Goal: Task Accomplishment & Management: Manage account settings

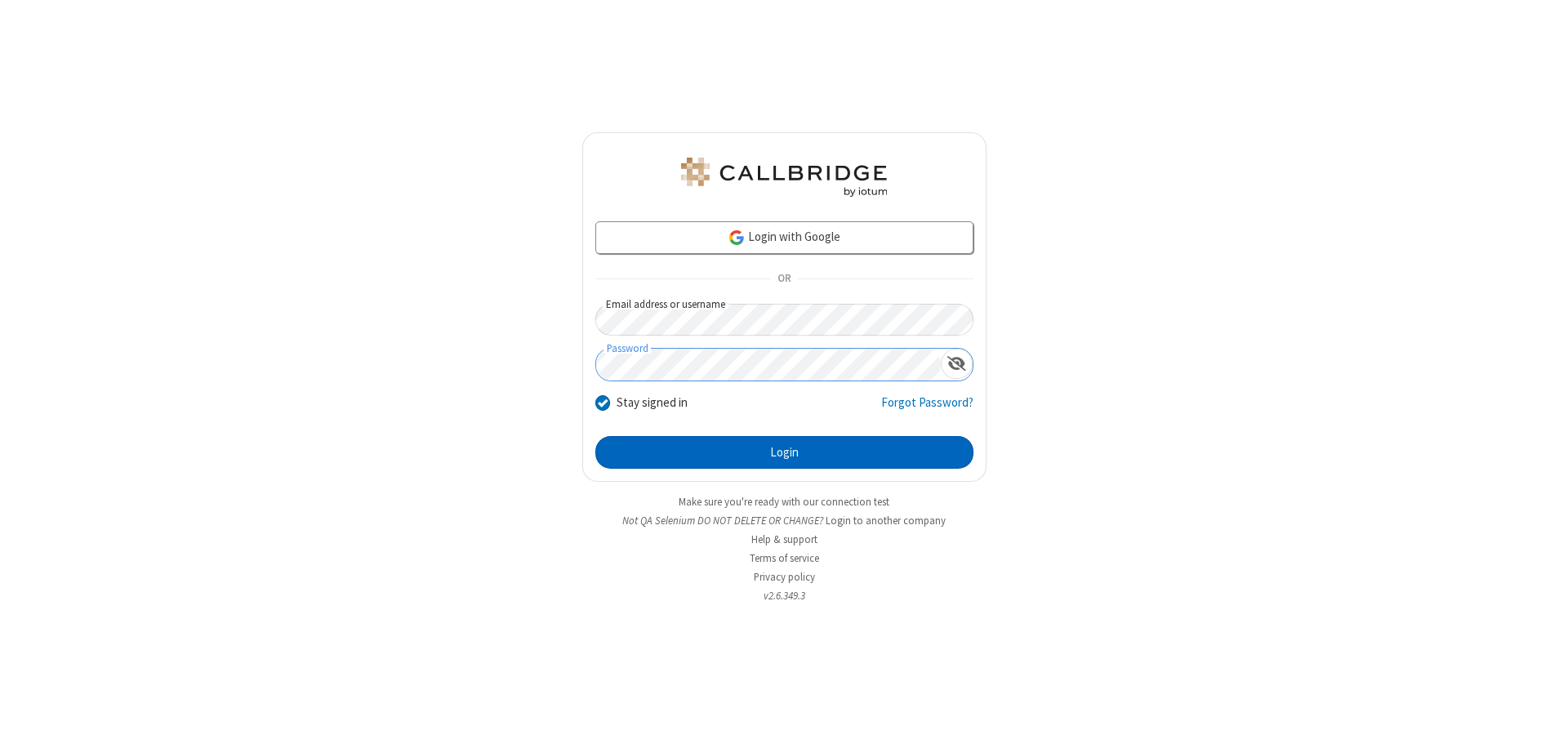
click at [784, 453] on button "Login" at bounding box center [784, 453] width 378 height 32
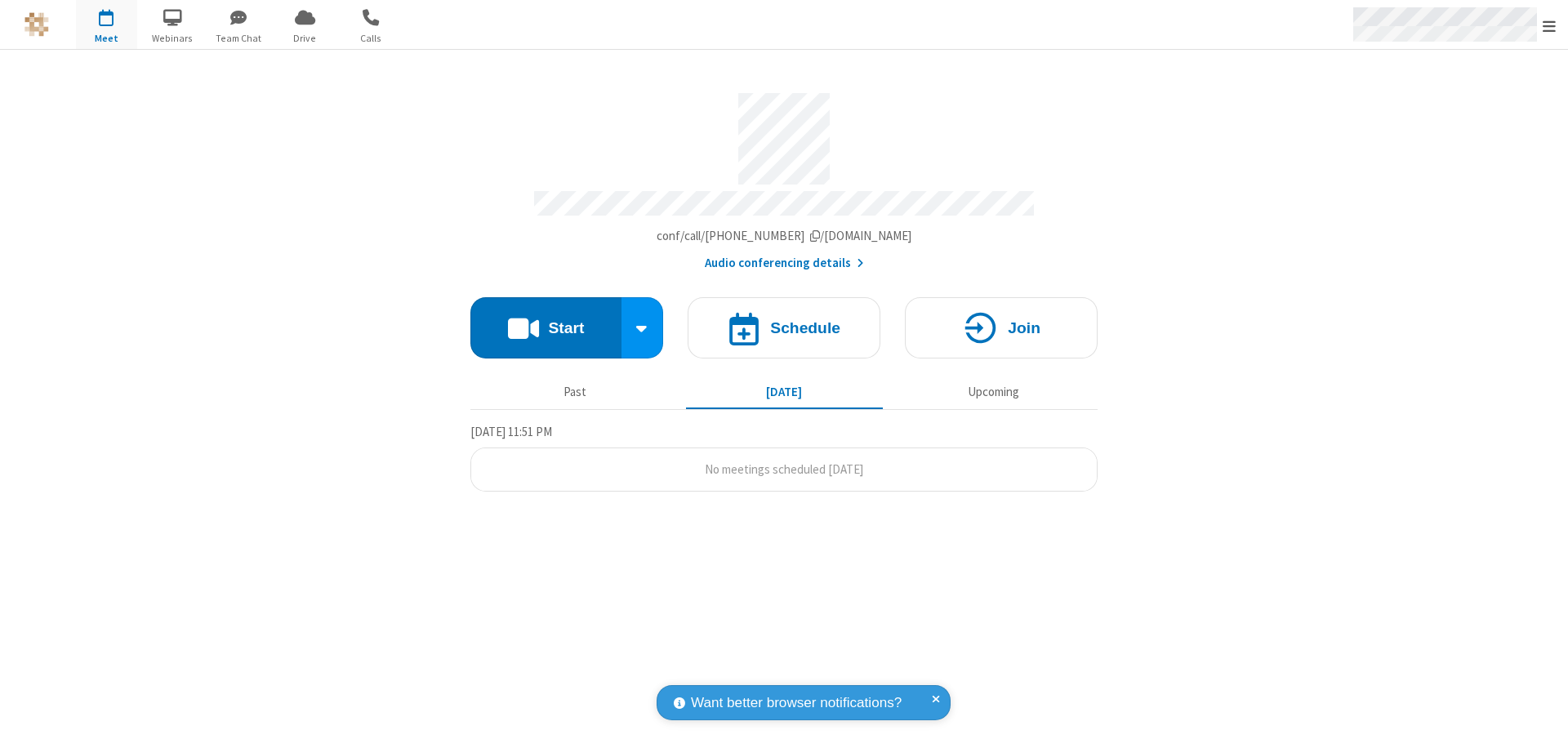
click at [1549, 26] on span "Open menu" at bounding box center [1549, 26] width 13 height 16
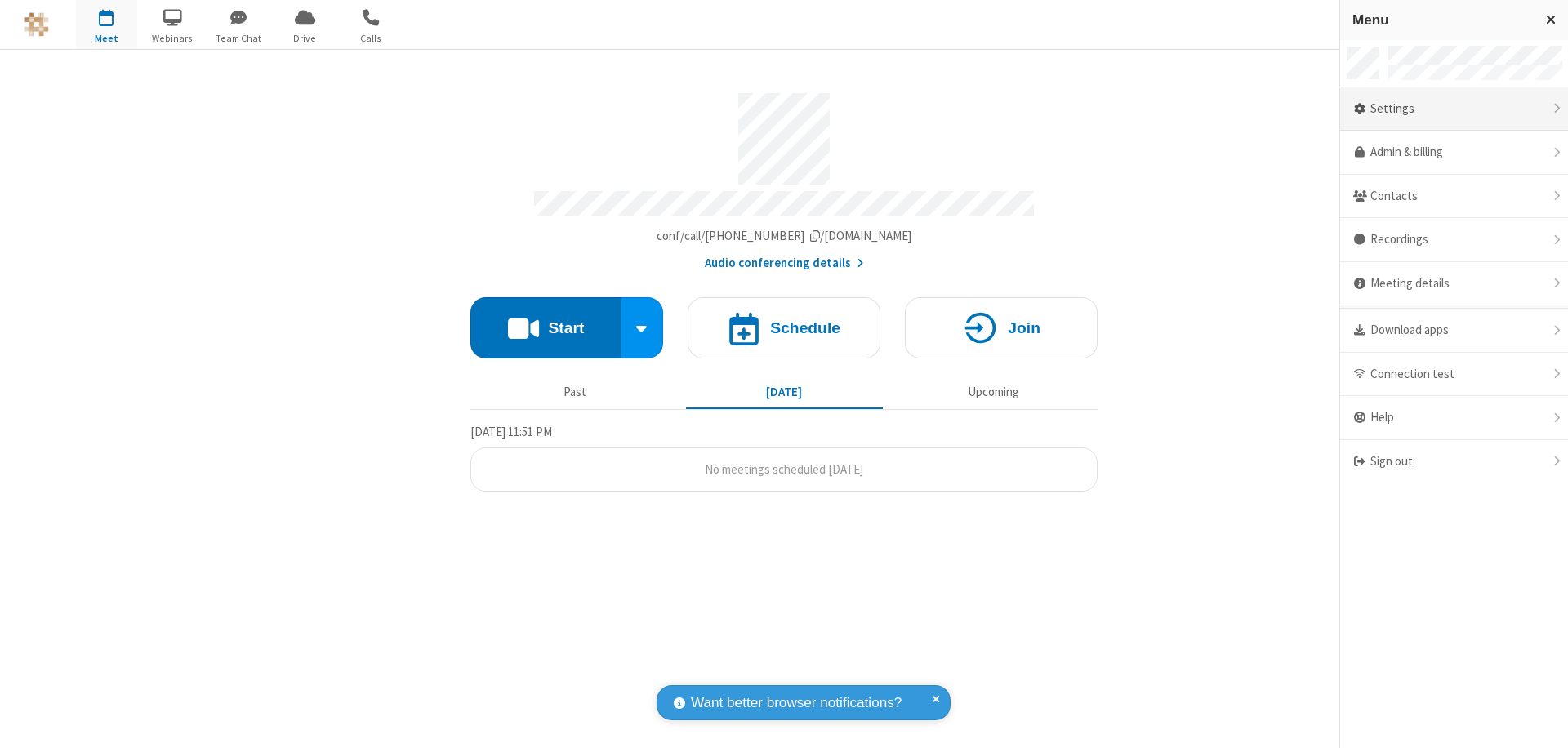
click at [1453, 109] on div "Settings" at bounding box center [1453, 109] width 228 height 44
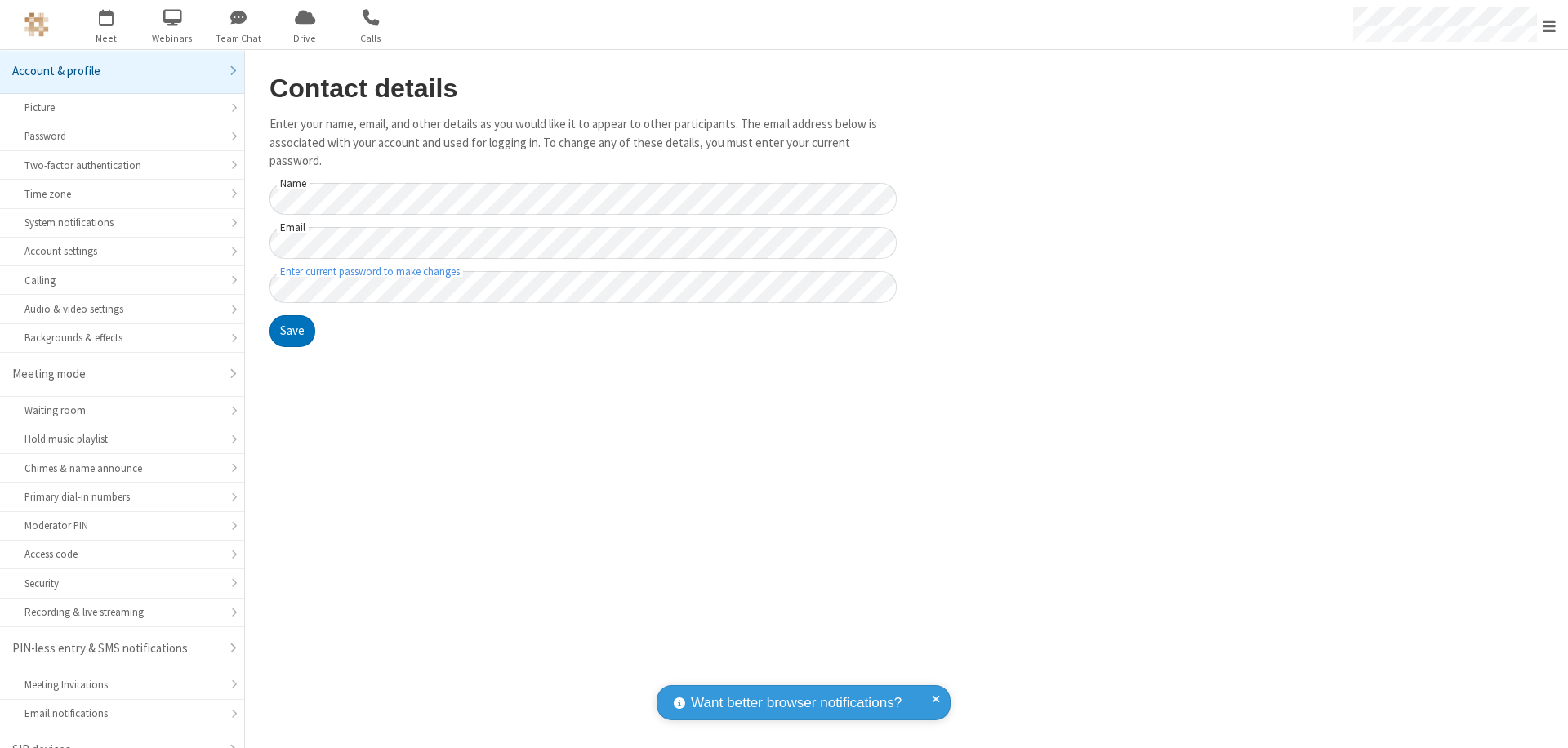
scroll to position [23, 0]
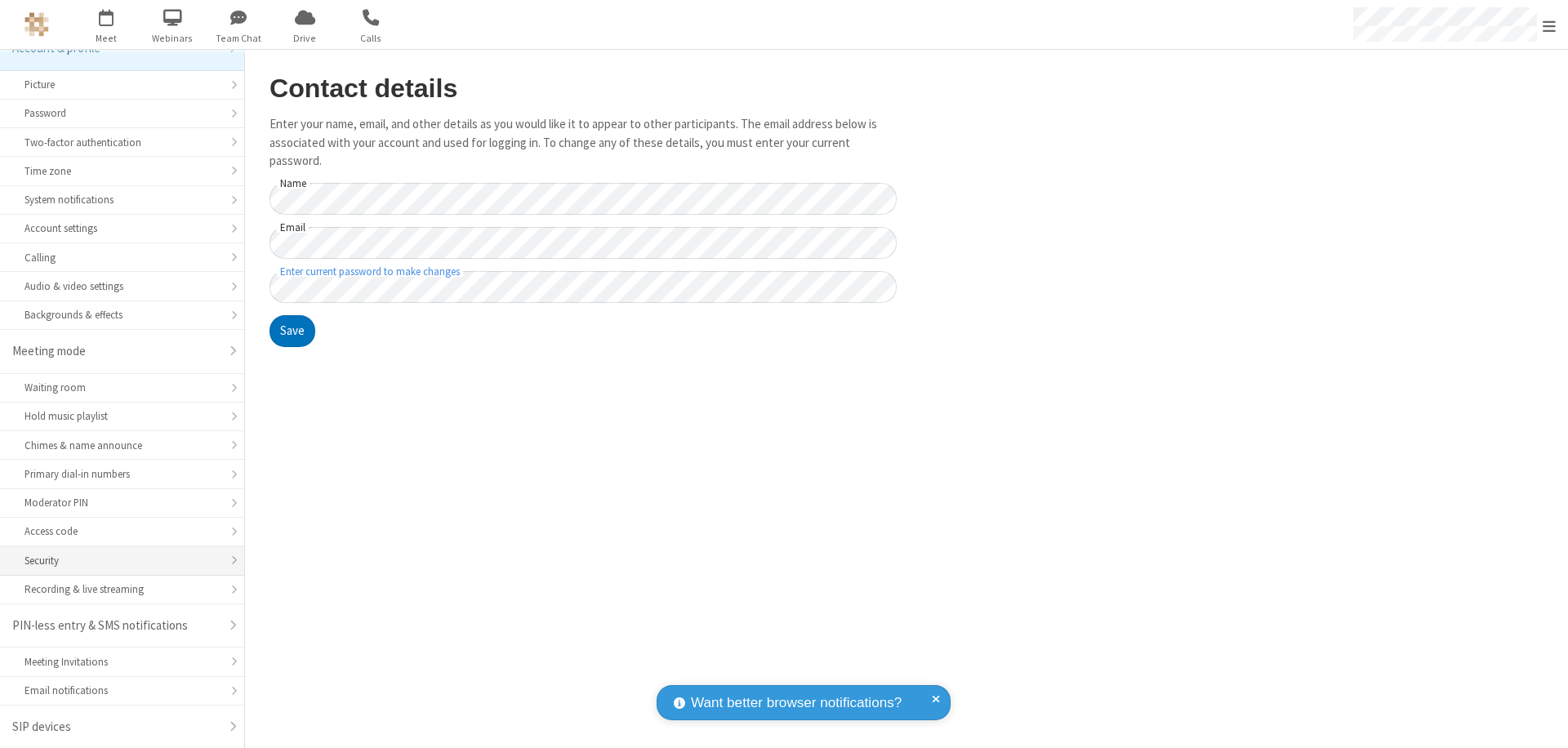
click at [116, 561] on div "Security" at bounding box center [122, 561] width 195 height 15
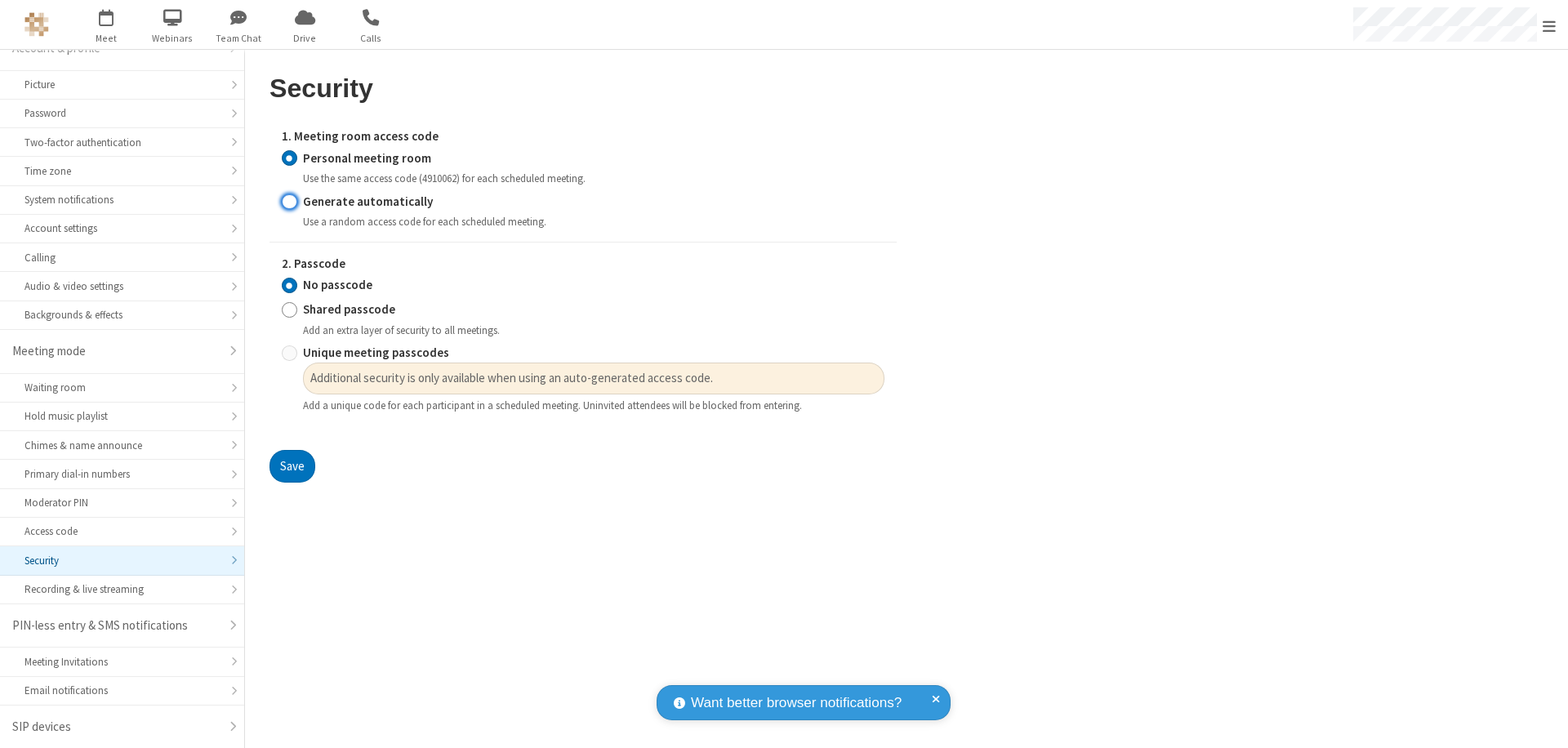
click at [289, 201] on input "Generate automatically" at bounding box center [289, 202] width 15 height 17
radio input "true"
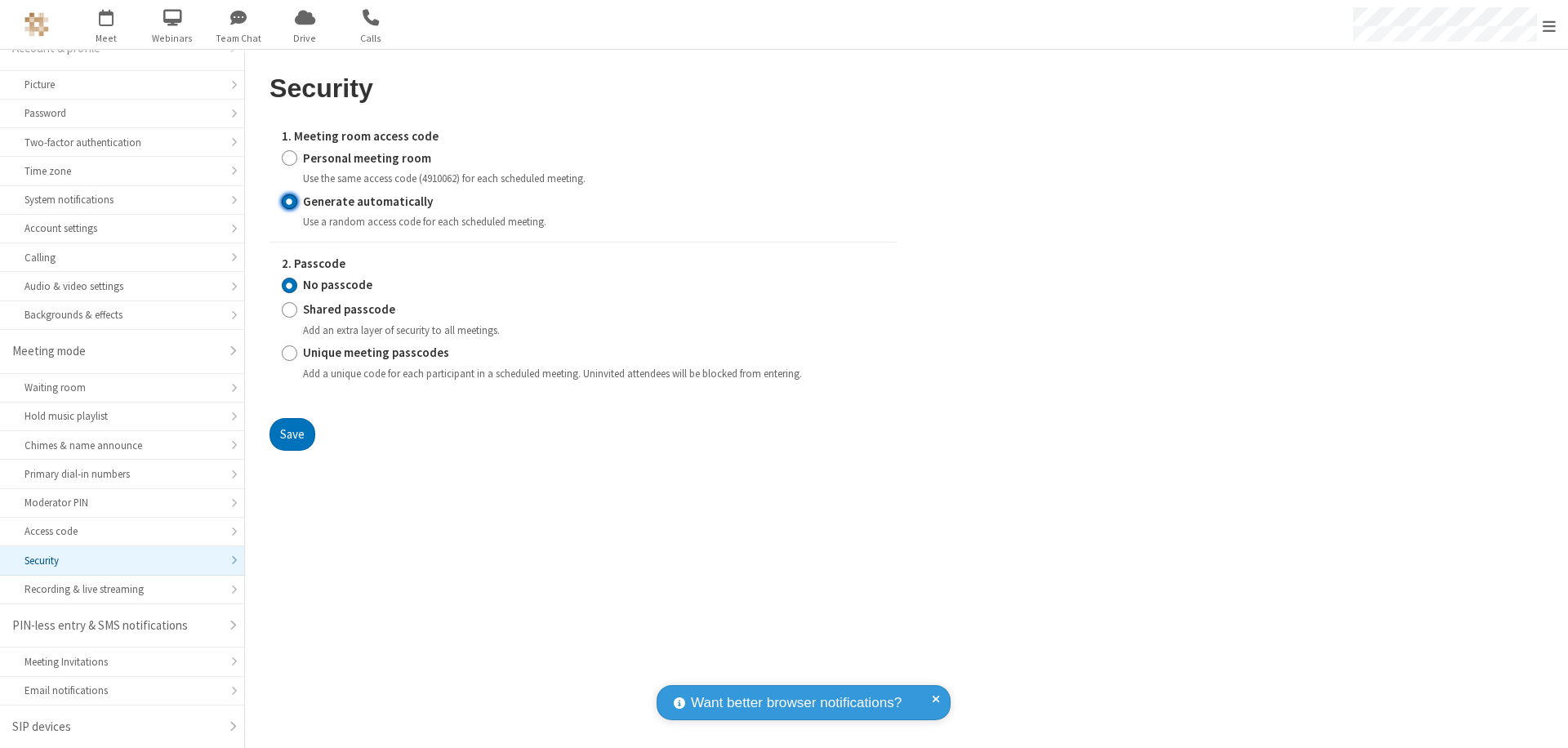
click at [289, 285] on input "No passcode" at bounding box center [289, 286] width 15 height 17
click at [291, 434] on button "Save" at bounding box center [292, 435] width 46 height 32
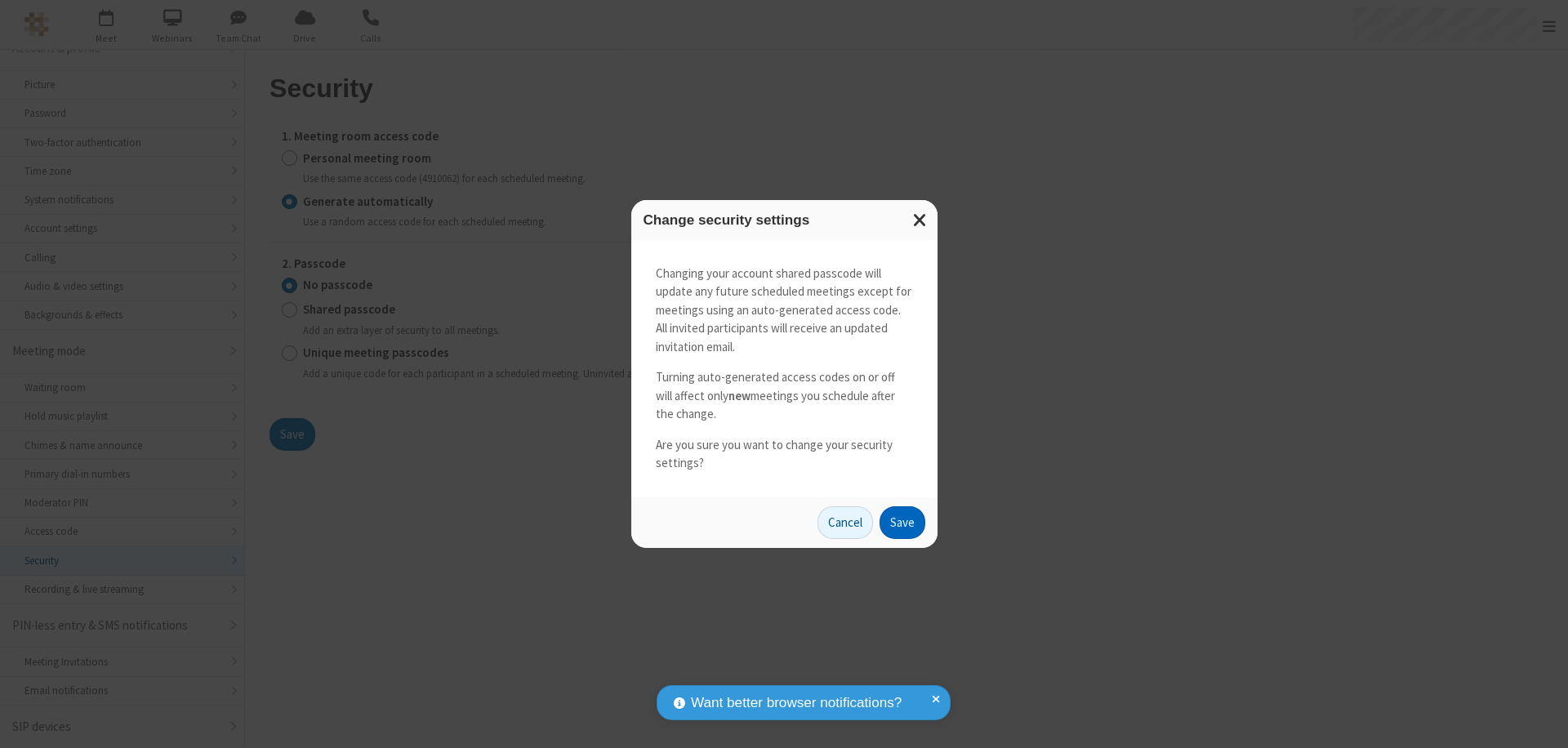
click at [901, 522] on button "Save" at bounding box center [902, 523] width 46 height 32
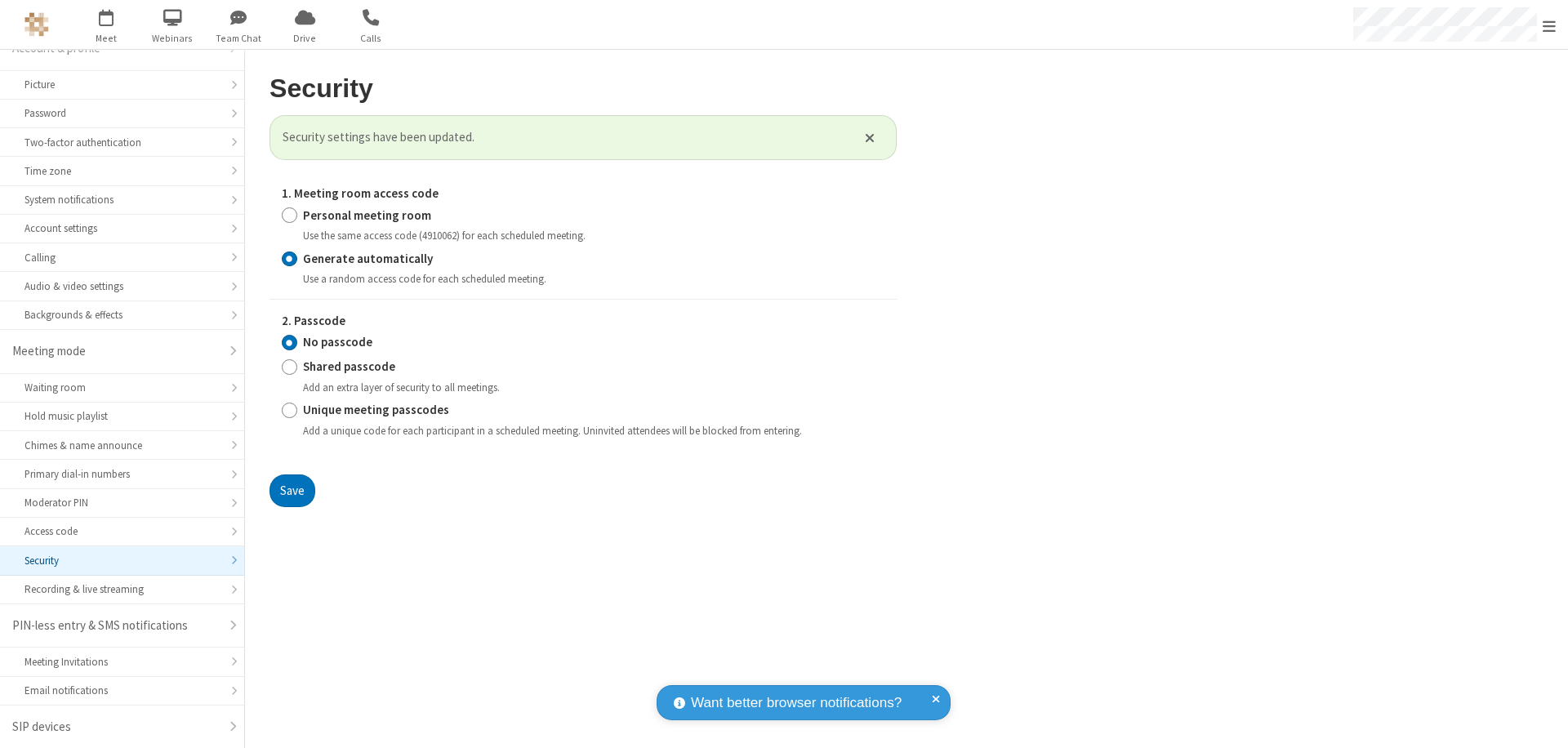
click at [1549, 26] on span "Open menu" at bounding box center [1549, 26] width 13 height 16
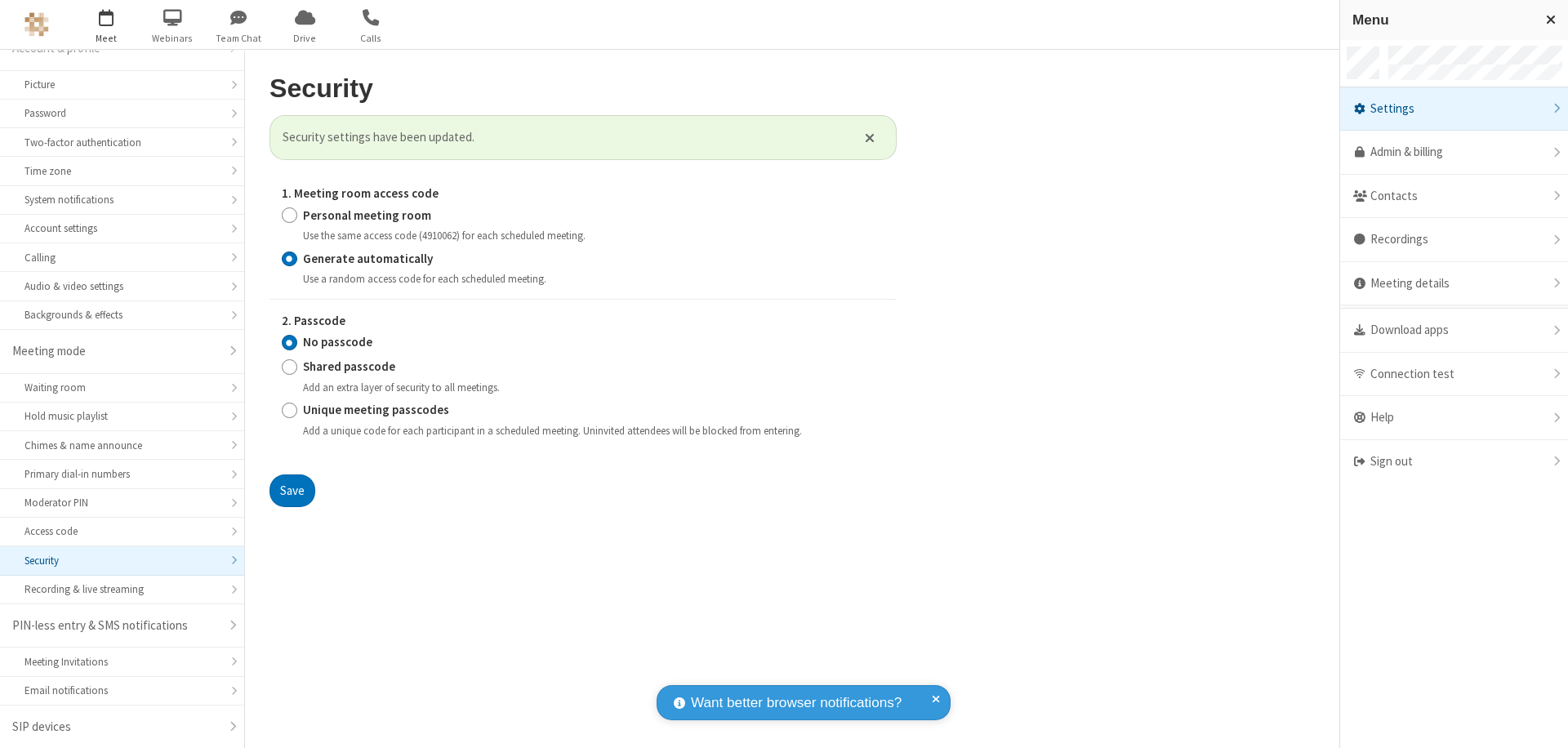
click at [106, 25] on span "button" at bounding box center [107, 16] width 61 height 28
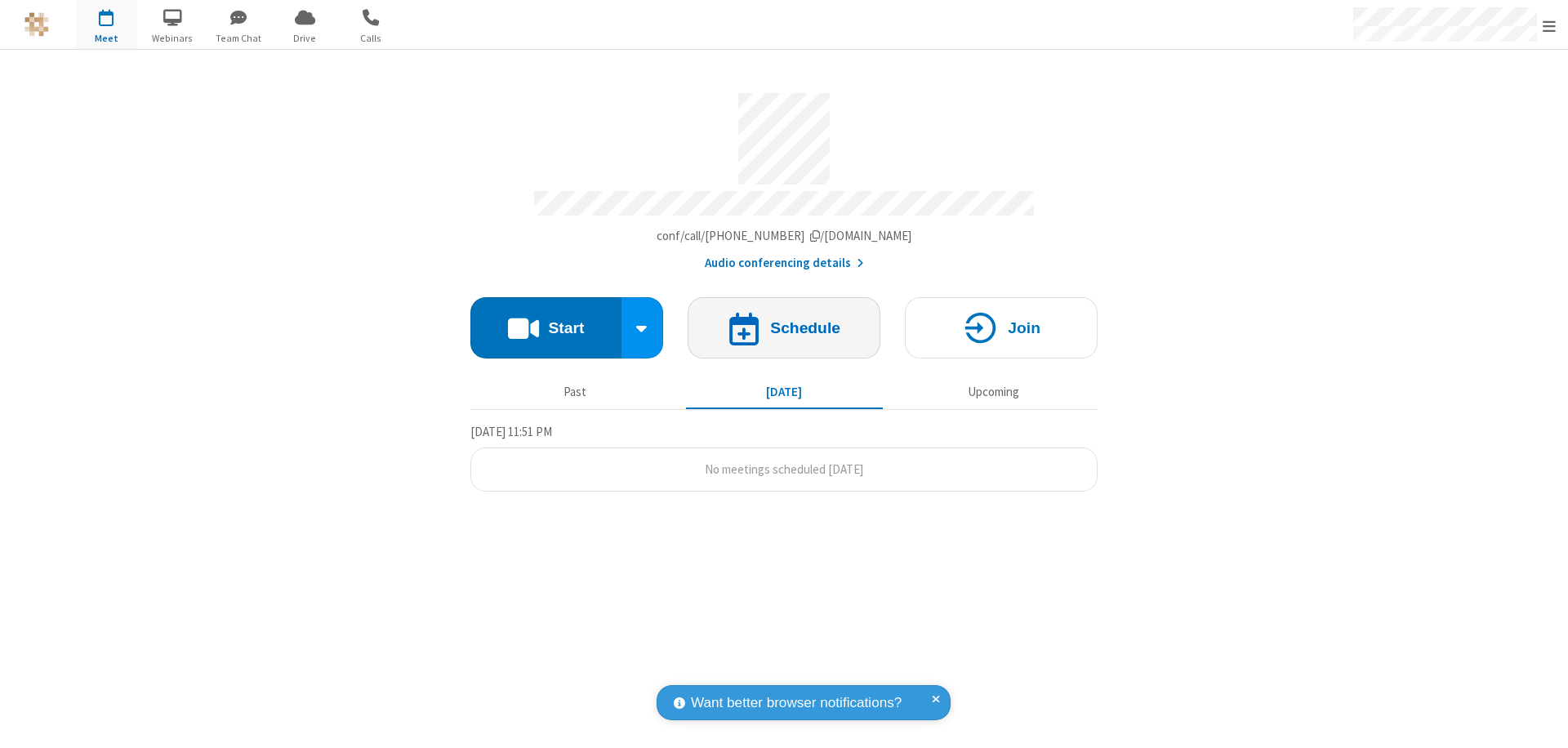
click at [784, 320] on h4 "Schedule" at bounding box center [805, 328] width 71 height 15
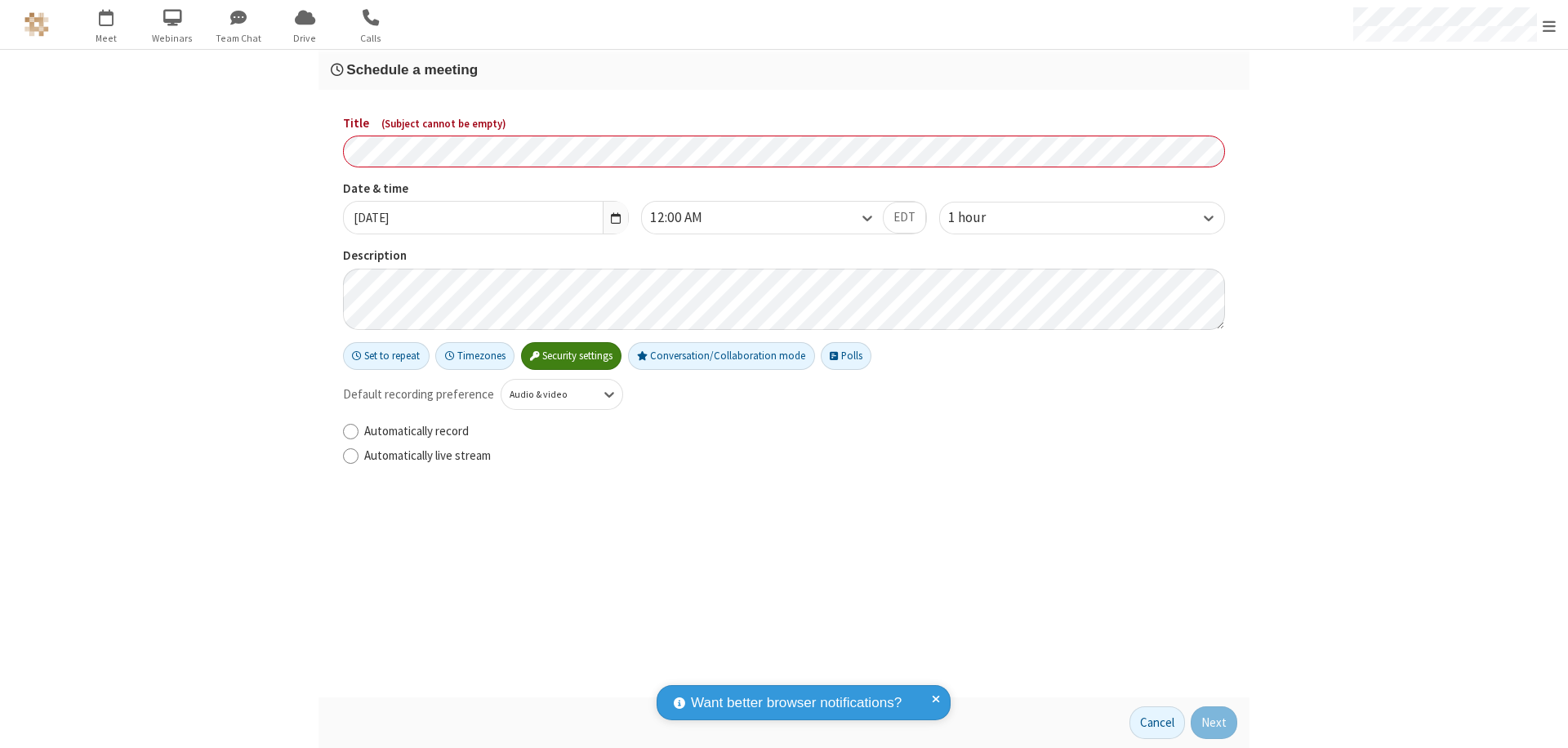
click at [784, 70] on h3 "Schedule a meeting" at bounding box center [783, 70] width 906 height 15
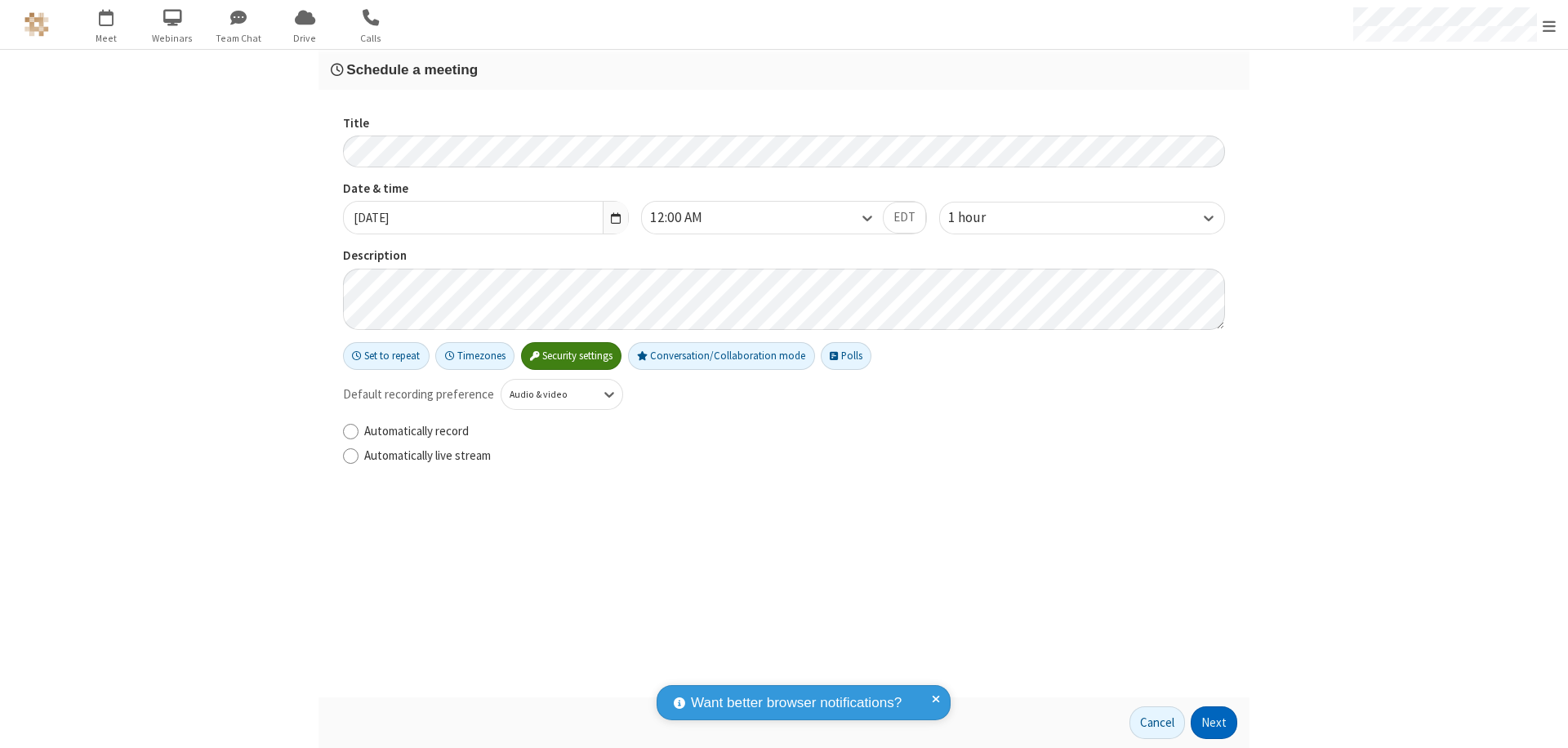
click at [1214, 723] on button "Next" at bounding box center [1214, 723] width 47 height 32
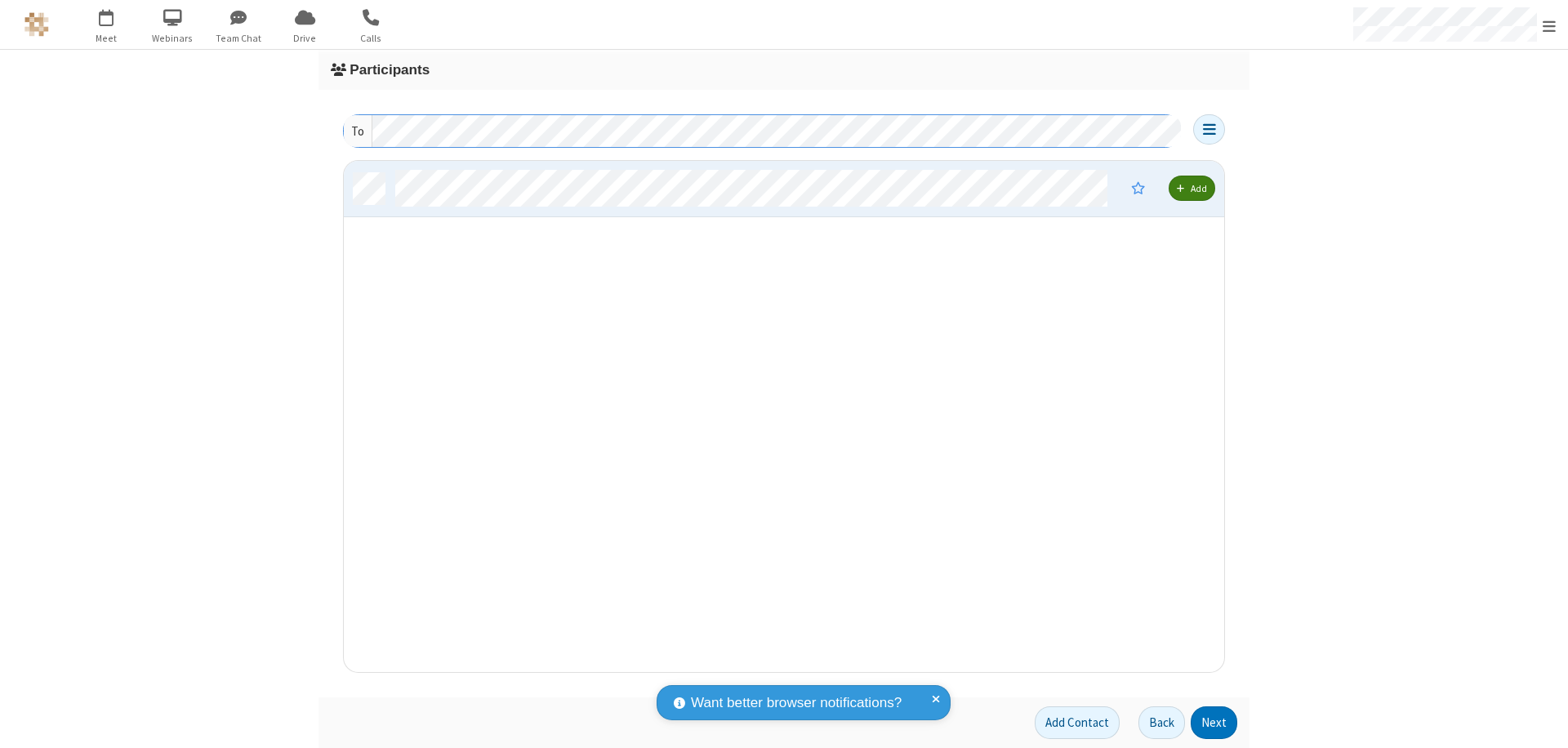
scroll to position [499, 868]
click at [1214, 723] on button "Next" at bounding box center [1214, 723] width 47 height 32
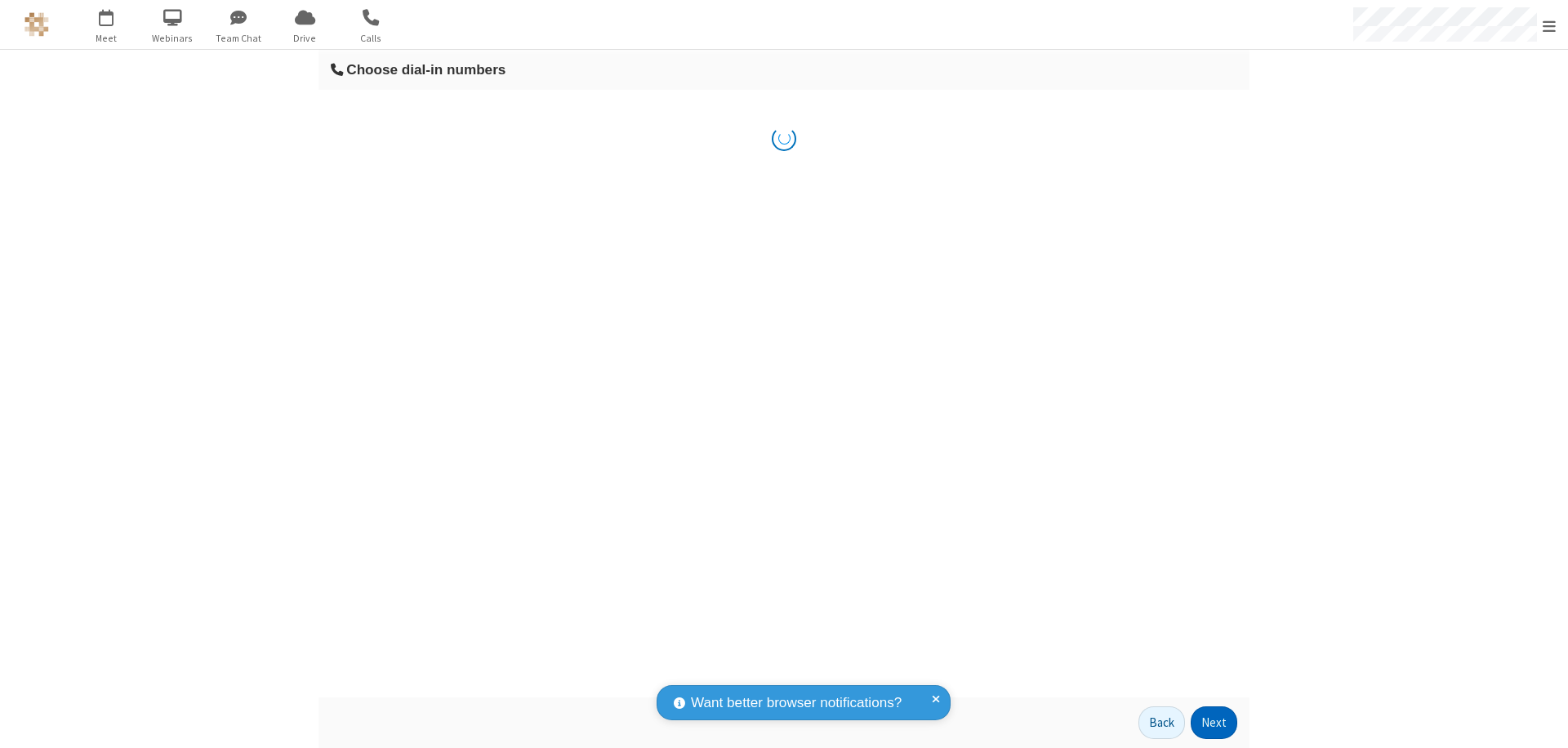
click at [1214, 723] on button "Next" at bounding box center [1214, 723] width 47 height 32
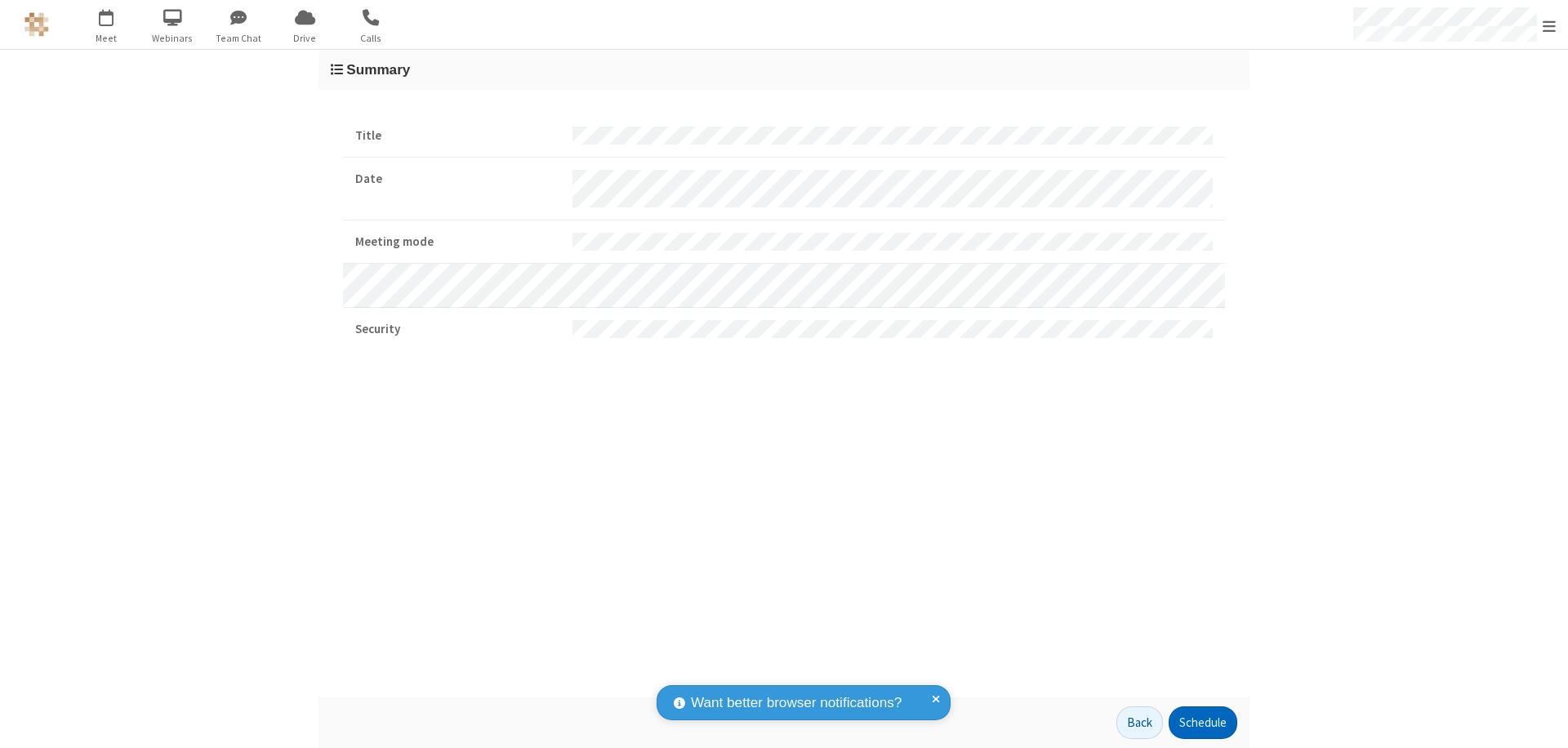
click at [1202, 723] on button "Schedule" at bounding box center [1202, 723] width 69 height 32
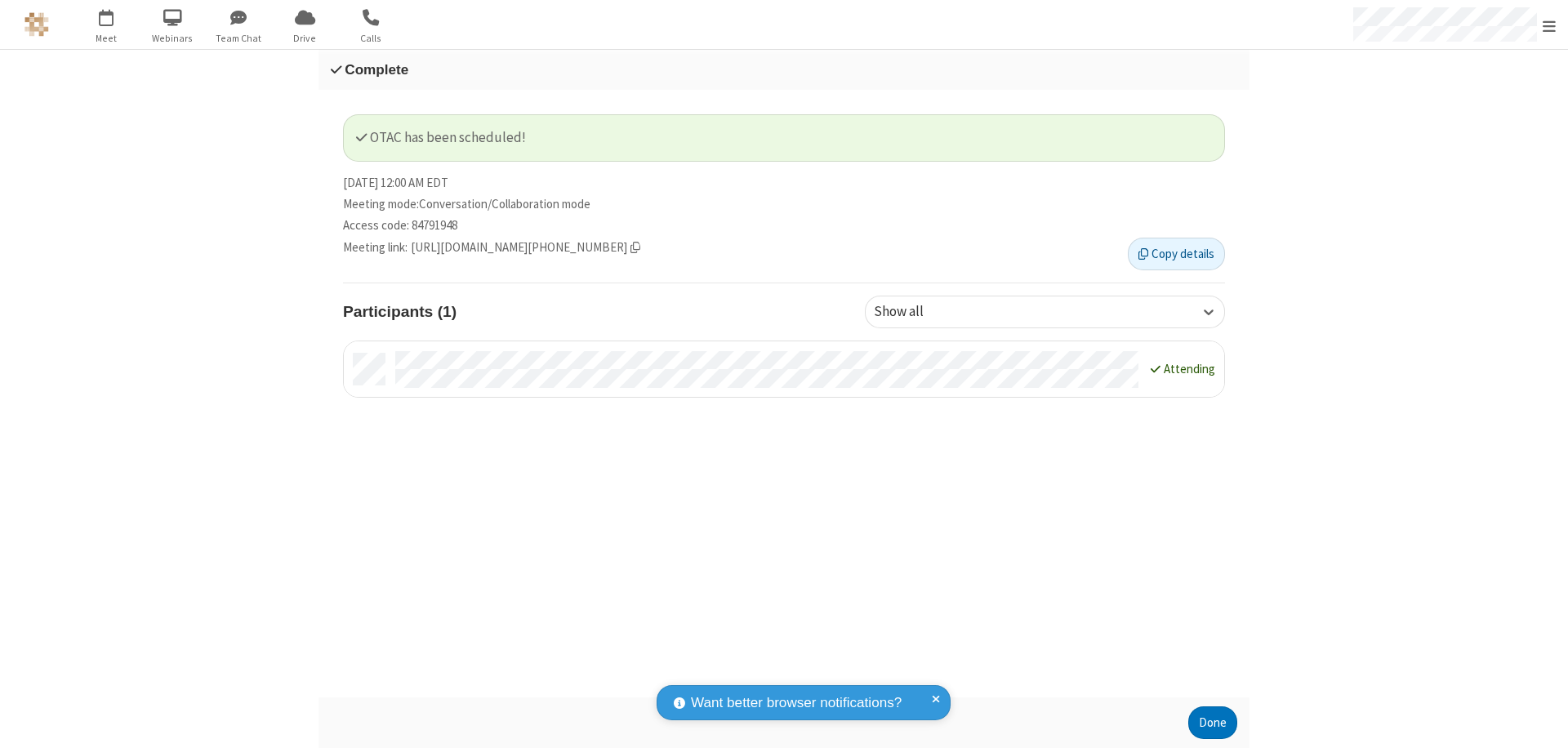
click at [1213, 723] on button "Done" at bounding box center [1212, 723] width 49 height 32
